Goal: Task Accomplishment & Management: Use online tool/utility

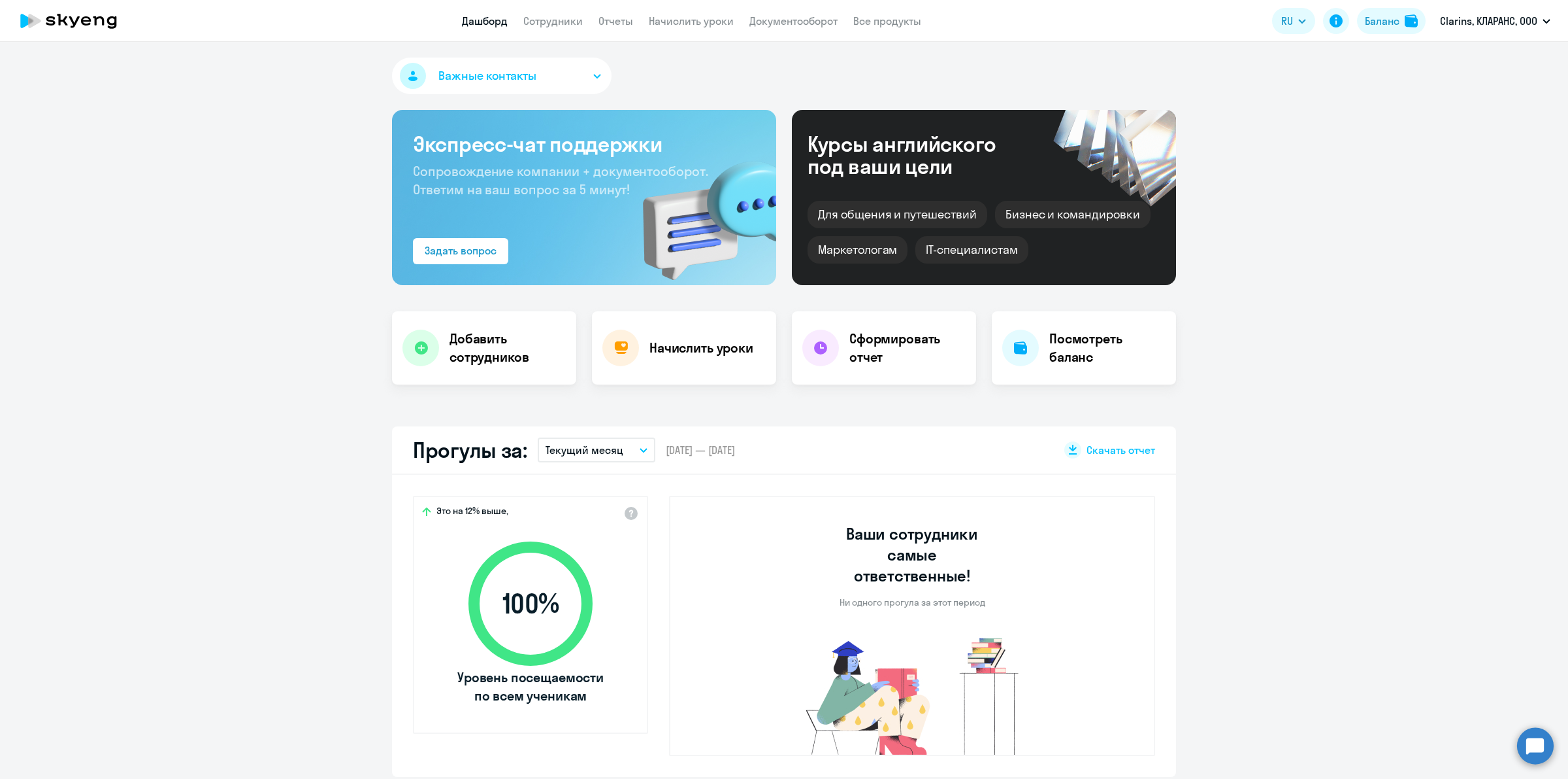
select select "30"
click at [716, 370] on div "Начислить уроки" at bounding box center [684, 347] width 184 height 73
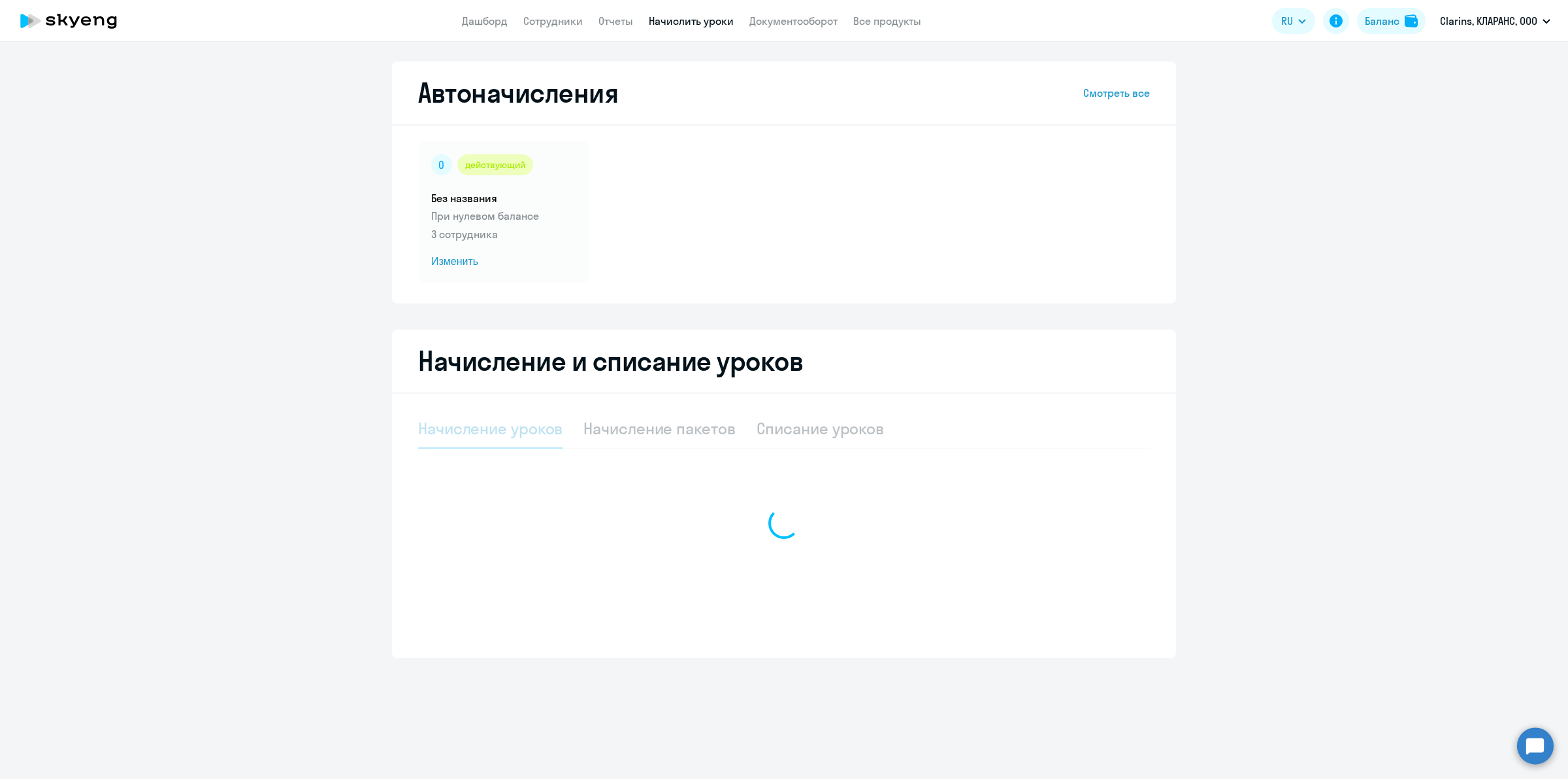
select select "10"
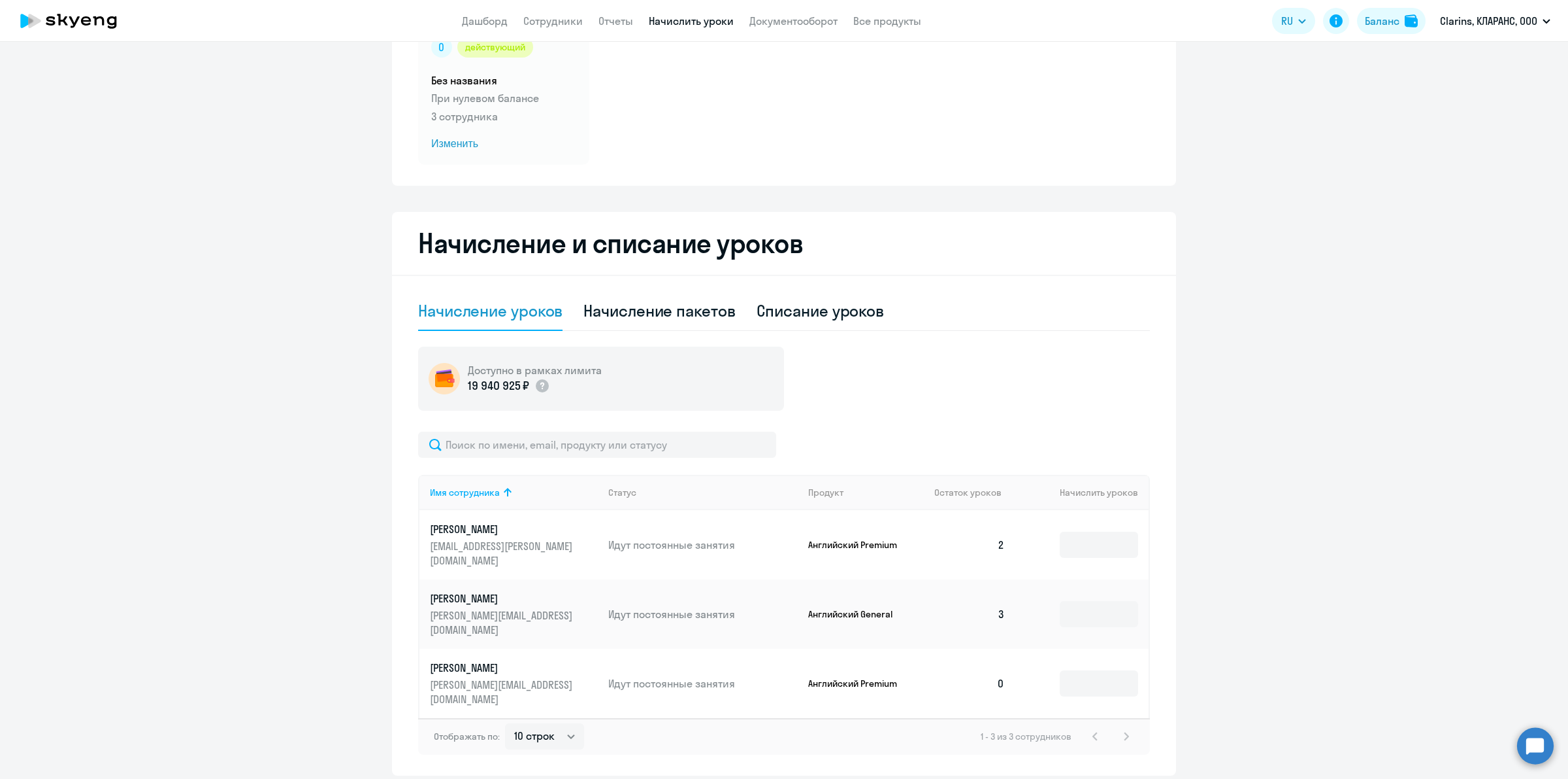
scroll to position [123, 0]
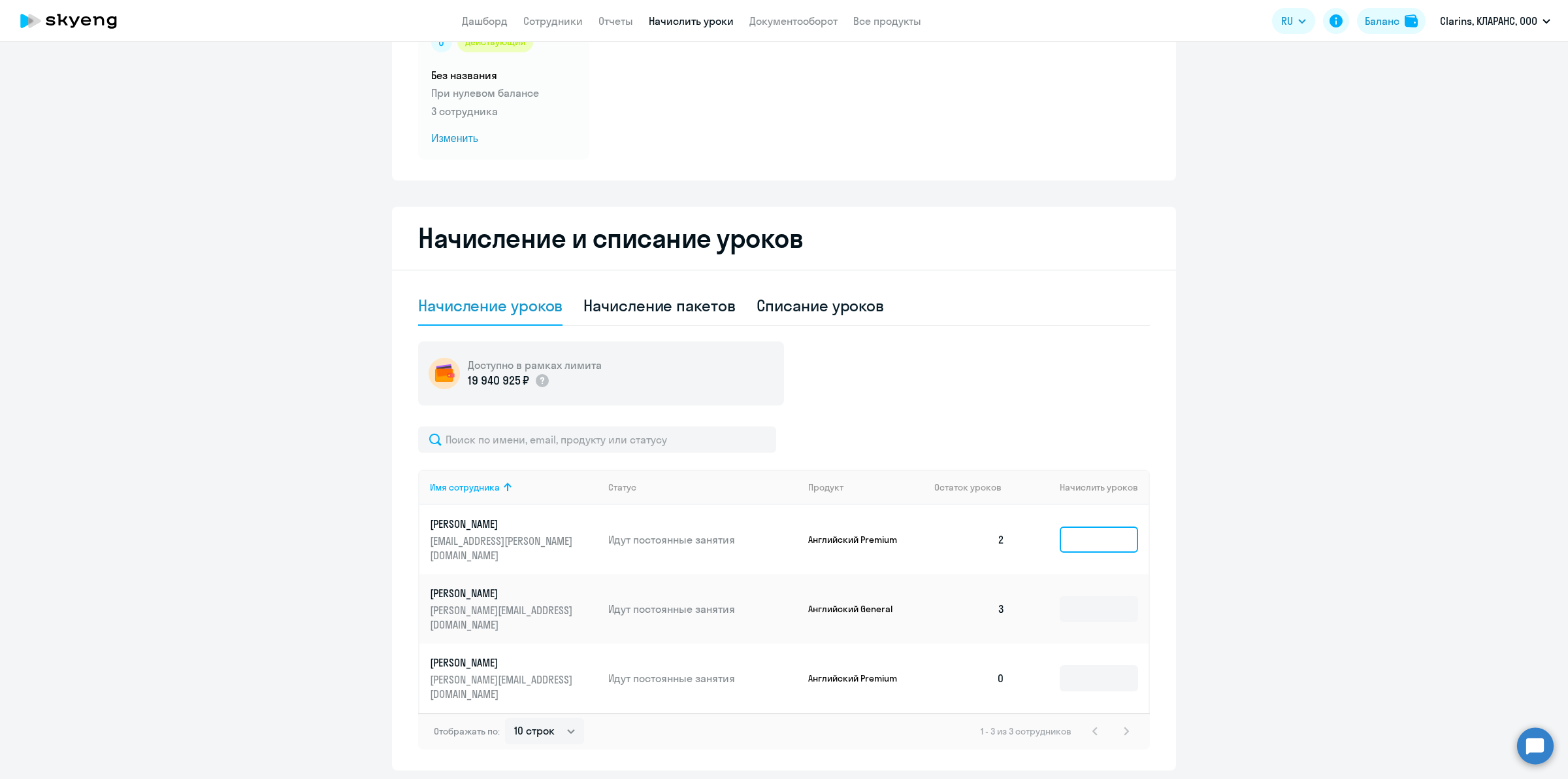
click at [1114, 529] on input at bounding box center [1099, 539] width 78 height 26
click at [1091, 665] on input at bounding box center [1099, 678] width 78 height 26
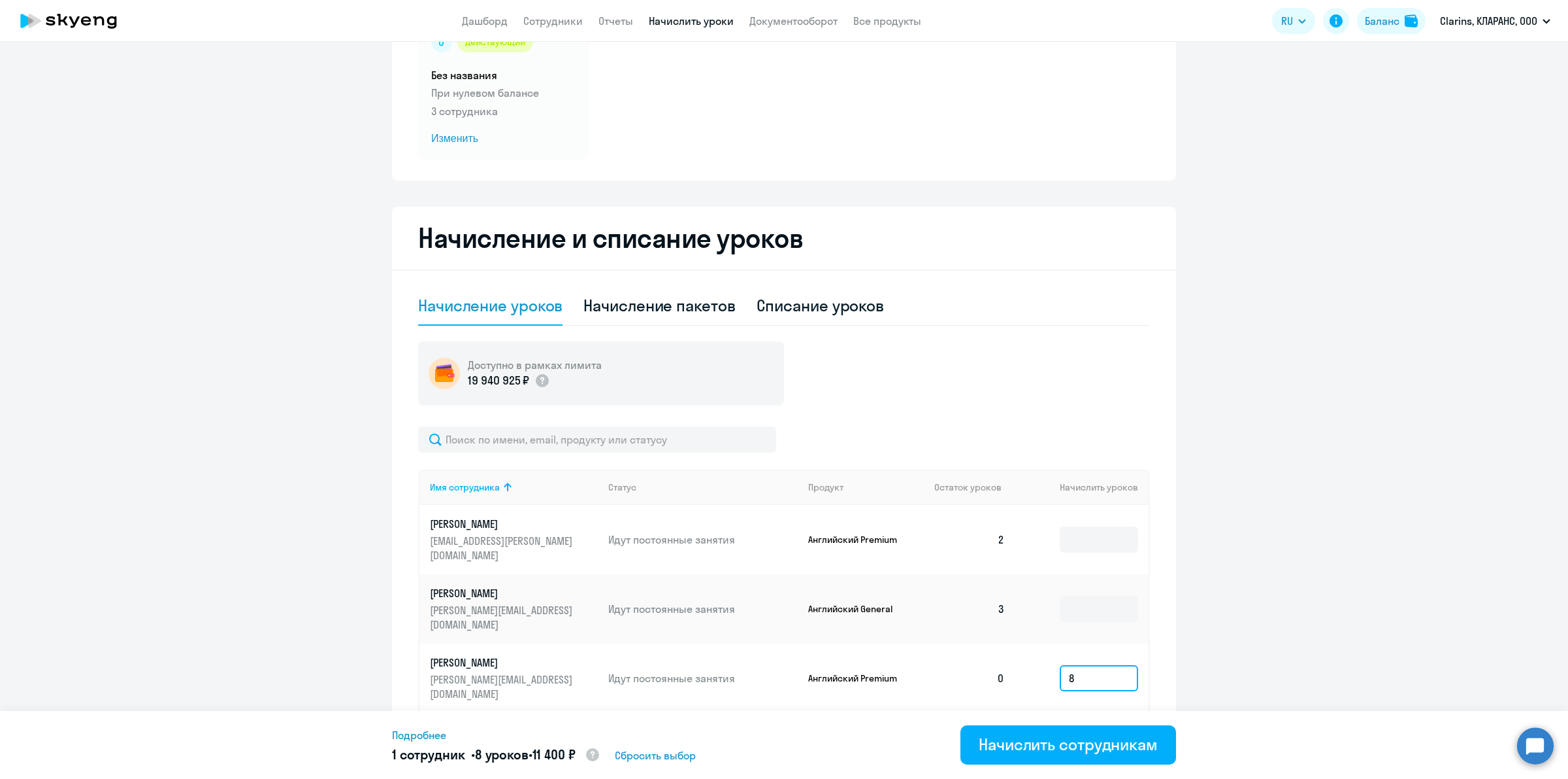
type input "8"
click at [1219, 623] on ng-component "Автоначисления Смотреть все действующий Без названия При нулевом балансе 3 сотр…" at bounding box center [784, 354] width 1568 height 831
click at [1132, 751] on div "Начислить сотрудникам" at bounding box center [1068, 744] width 179 height 21
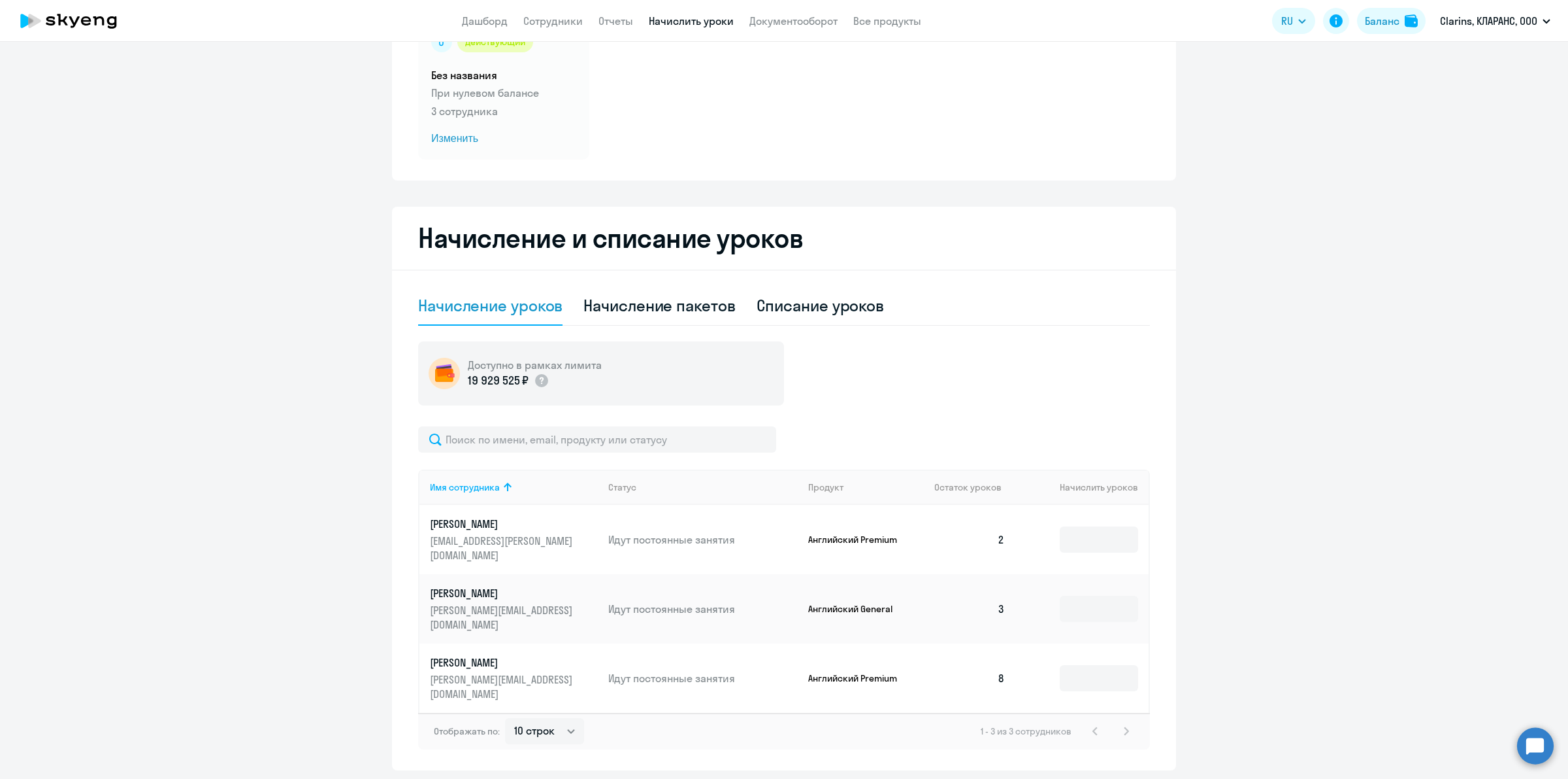
click at [1246, 603] on ng-component "Автоначисления Смотреть все действующий Без названия При нулевом балансе 3 сотр…" at bounding box center [784, 354] width 1568 height 831
click at [1125, 723] on div "1 - 3 из 3 сотрудников" at bounding box center [1057, 731] width 154 height 15
